Goal: Check status: Check status

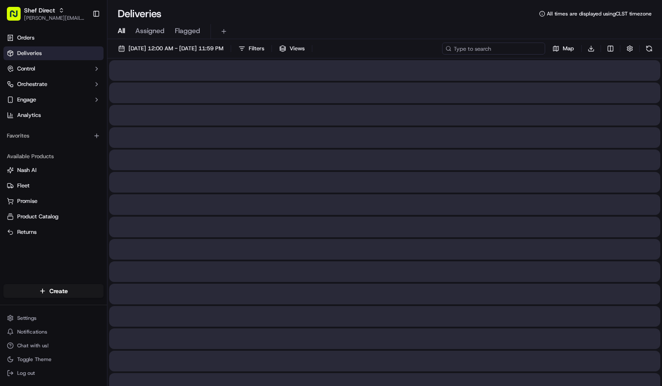
click at [491, 52] on input at bounding box center [493, 49] width 103 height 12
paste input "bqT7UwqbLG4"
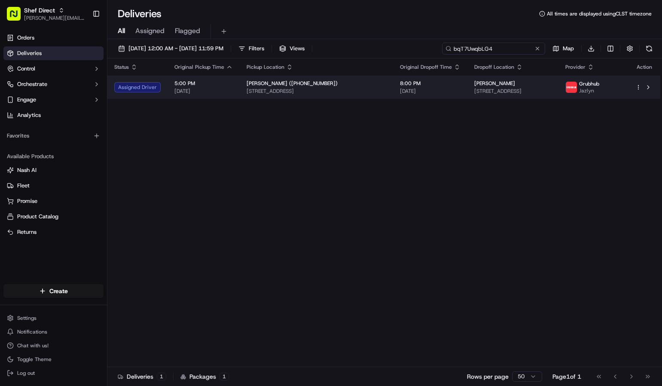
type input "bqT7UwqbLG4"
click at [475, 95] on span "[STREET_ADDRESS]" at bounding box center [513, 91] width 77 height 7
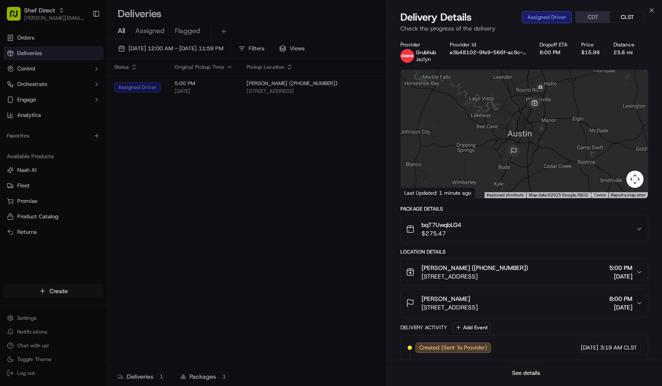
click at [530, 367] on button "See details" at bounding box center [527, 373] width 36 height 12
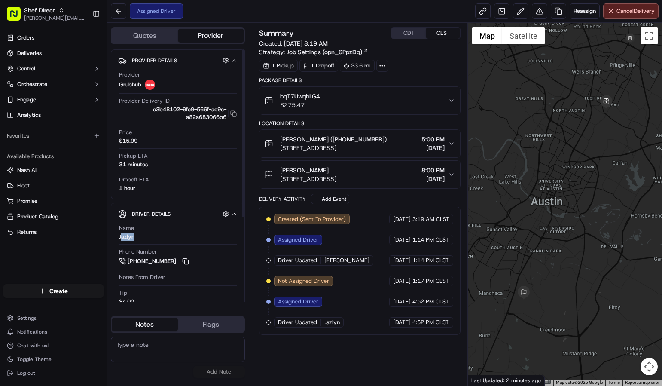
copy div "azlyn"
drag, startPoint x: 148, startPoint y: 250, endPoint x: 128, endPoint y: 252, distance: 20.7
click at [128, 241] on div "Name Jazlyn" at bounding box center [178, 232] width 118 height 16
copy div "Jazlyn"
click at [190, 266] on button at bounding box center [185, 261] width 9 height 9
